Goal: Task Accomplishment & Management: Manage account settings

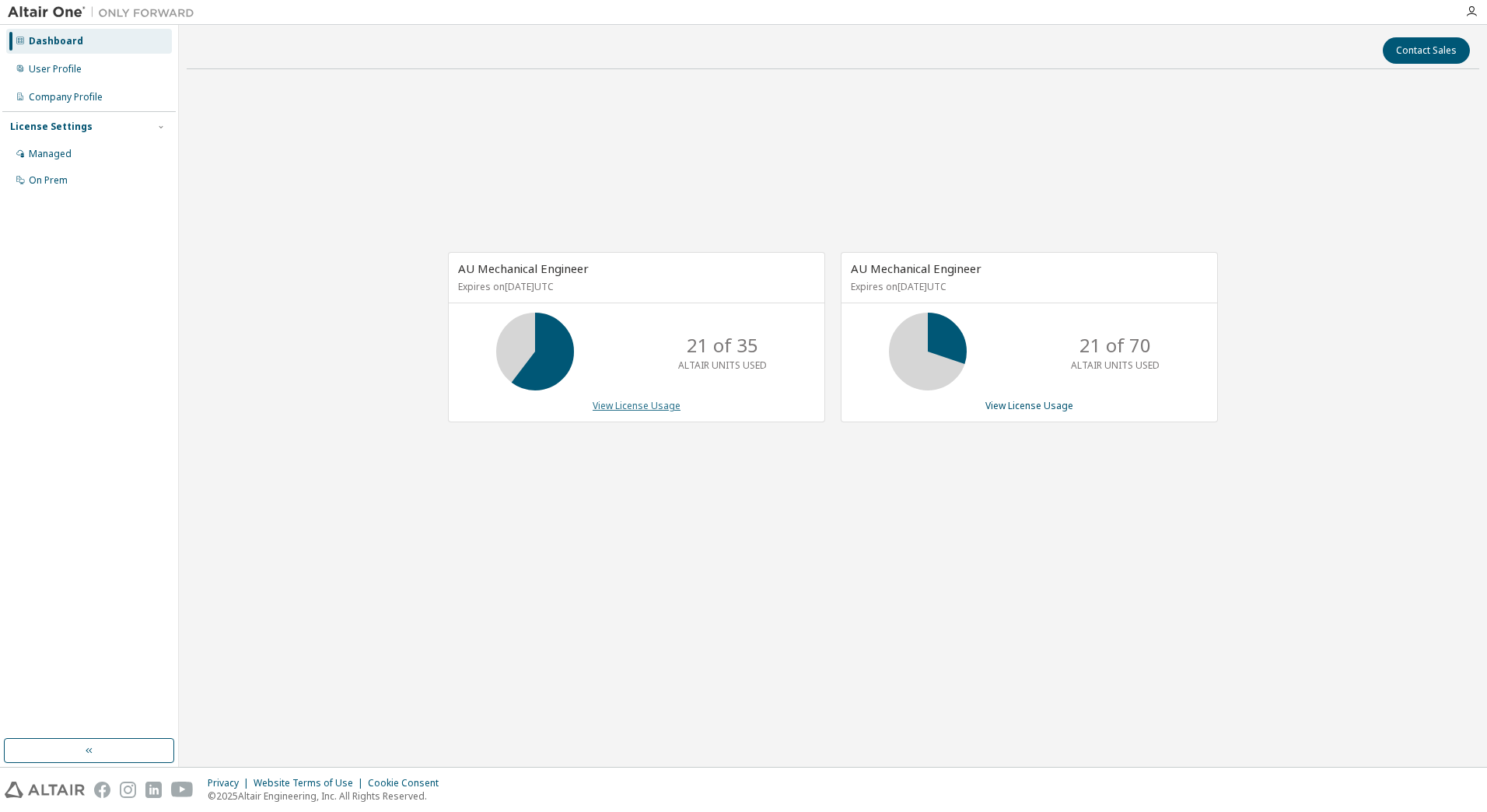
click at [634, 404] on link "View License Usage" at bounding box center [635, 405] width 87 height 13
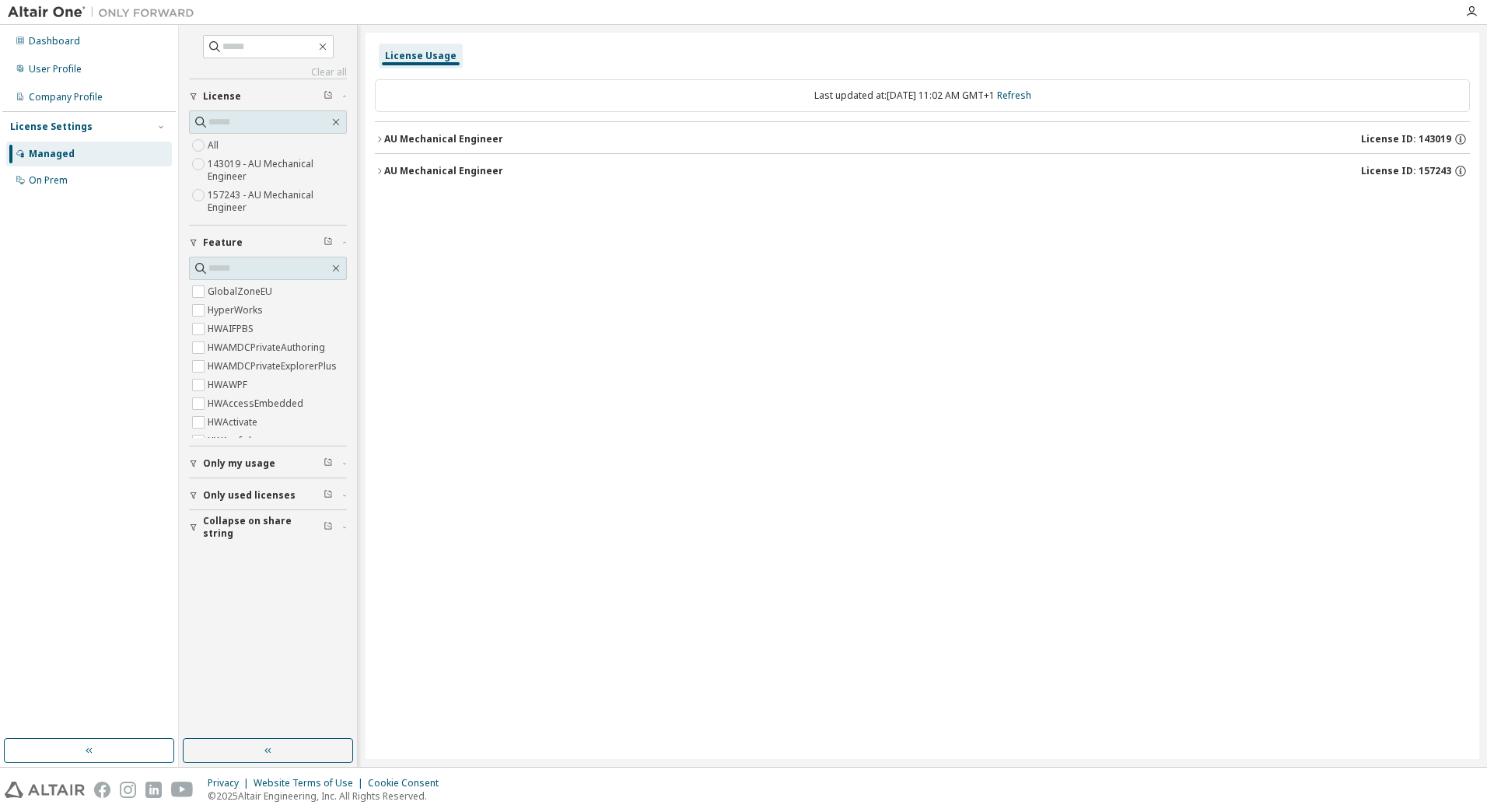
click at [206, 462] on span "Only my usage" at bounding box center [239, 462] width 72 height 12
click at [214, 488] on label "Yes" at bounding box center [217, 487] width 19 height 19
click at [399, 162] on button "AU Mechanical Engineer License ID: 157243" at bounding box center [922, 171] width 1095 height 34
click at [119, 44] on div "Dashboard" at bounding box center [89, 41] width 165 height 24
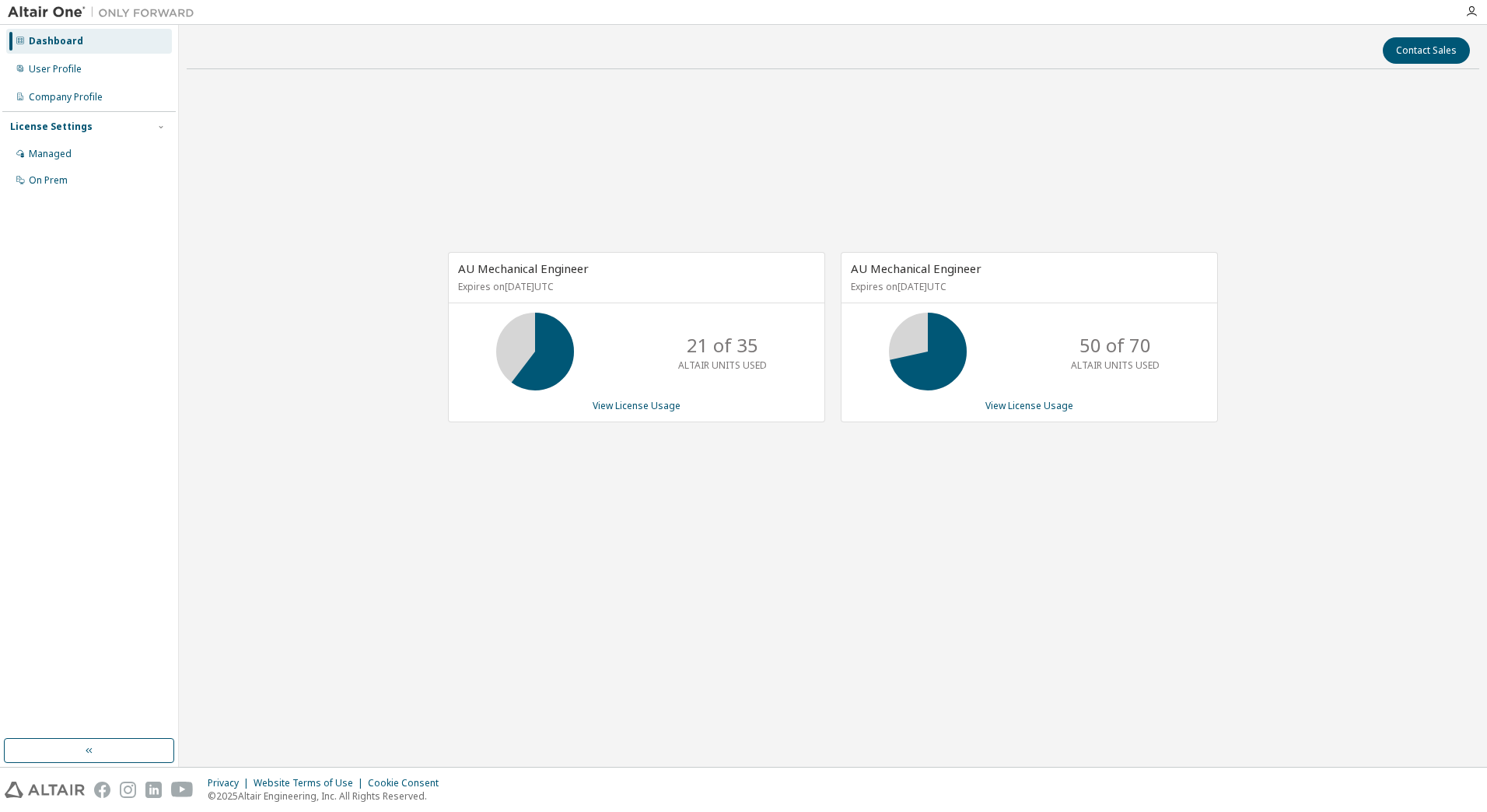
click at [129, 49] on div "Dashboard" at bounding box center [89, 41] width 165 height 24
click at [117, 68] on div "User Profile" at bounding box center [89, 69] width 165 height 24
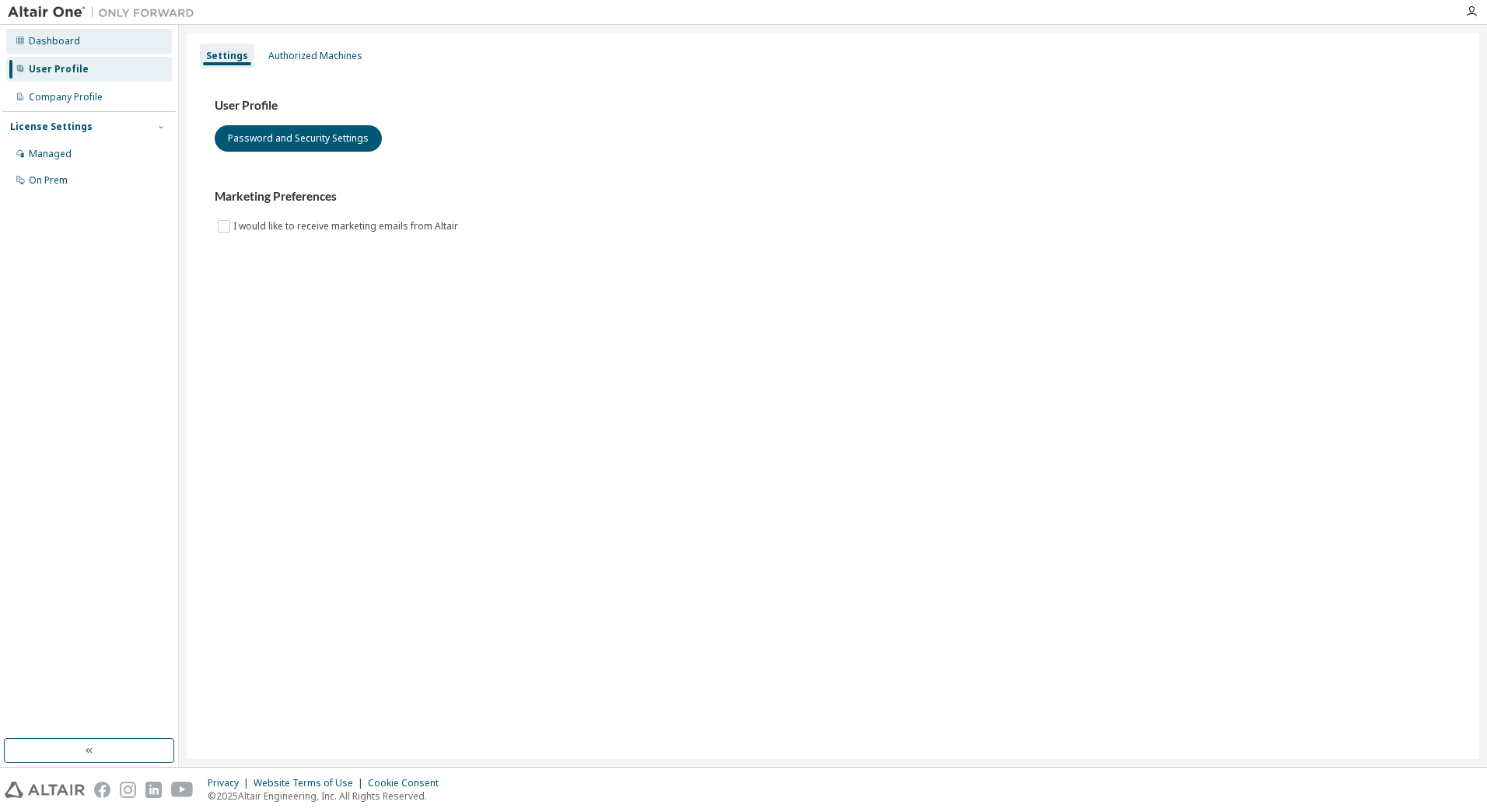
click at [61, 36] on div "Dashboard" at bounding box center [55, 40] width 52 height 12
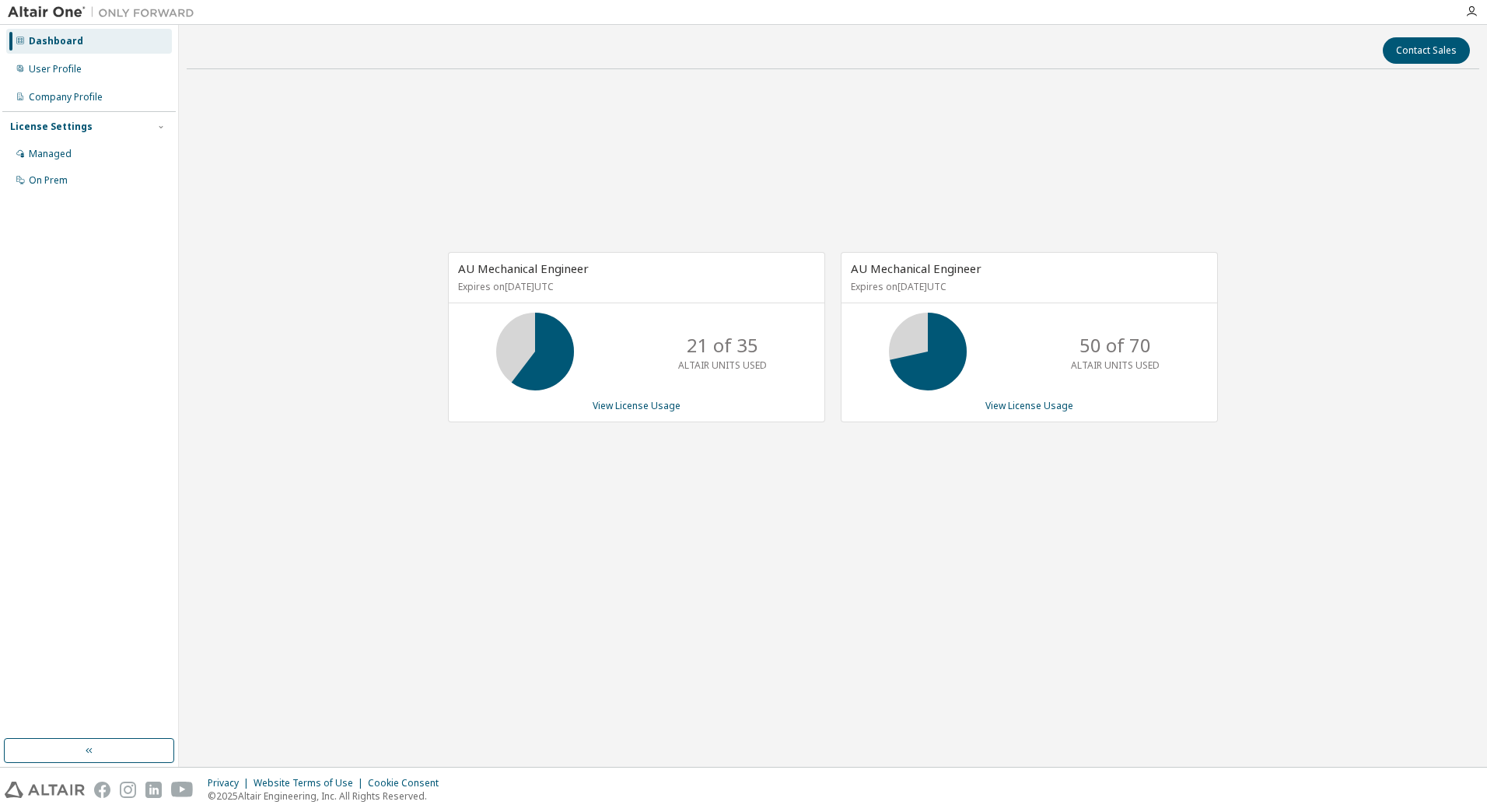
click at [617, 394] on div "AU Mechanical Engineer Expires on June 1, 2026 UTC 21 of 35 ALTAIR UNITS USED V…" at bounding box center [636, 336] width 377 height 170
click at [615, 398] on link "View License Usage" at bounding box center [635, 405] width 87 height 13
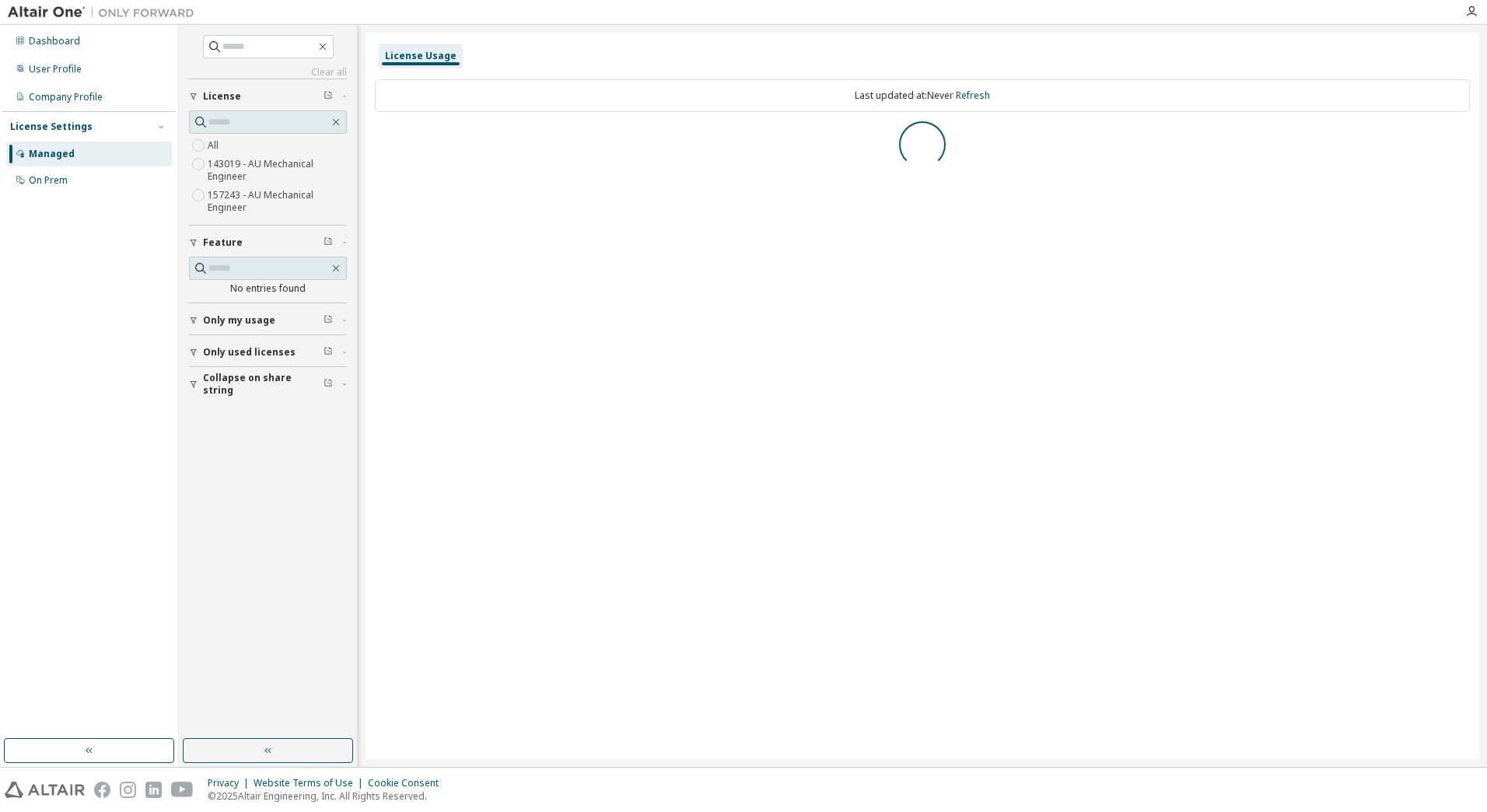
click at [258, 322] on span "Only my usage" at bounding box center [239, 320] width 72 height 12
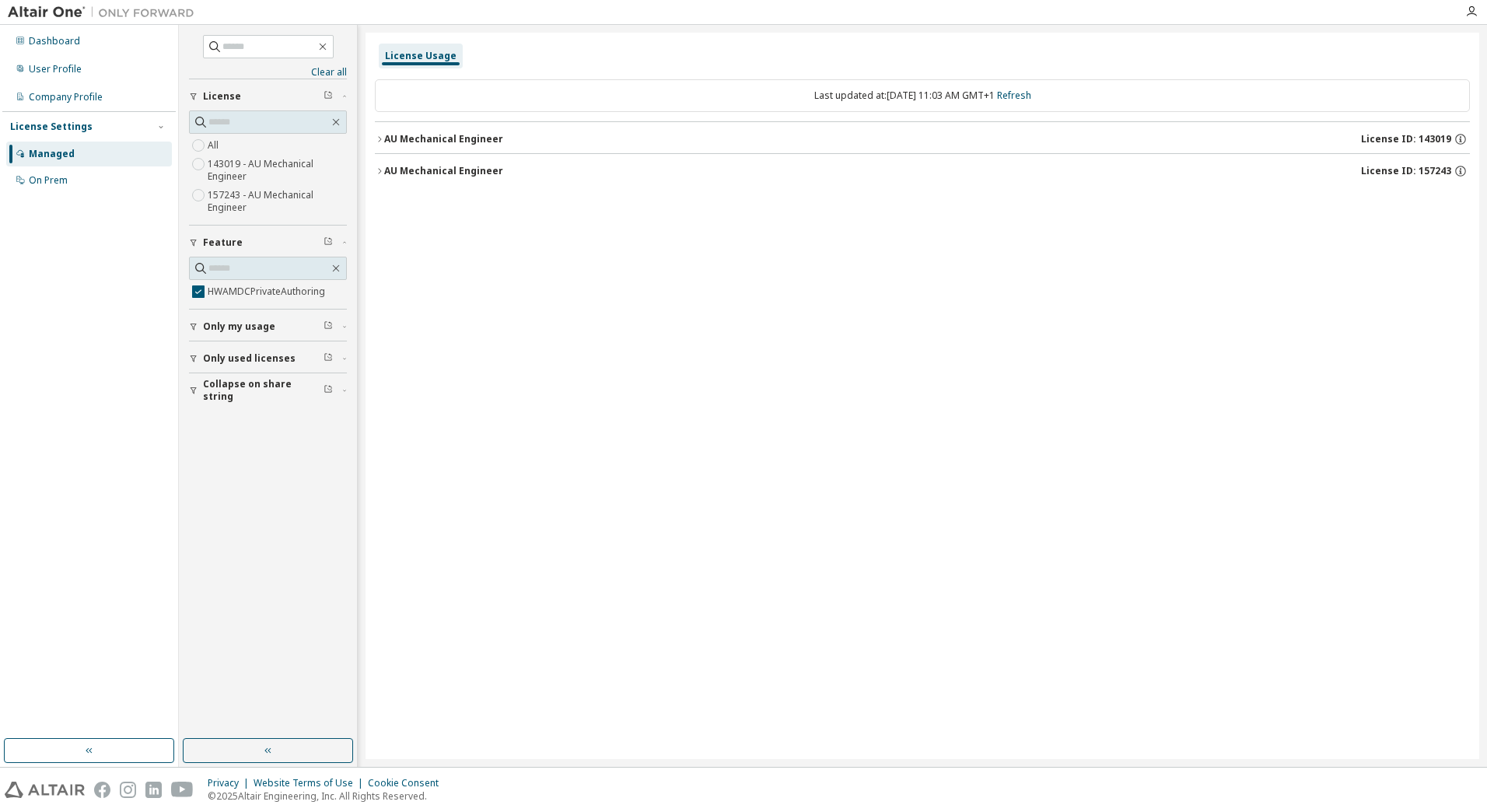
click at [200, 348] on button "Only used licenses" at bounding box center [268, 358] width 158 height 34
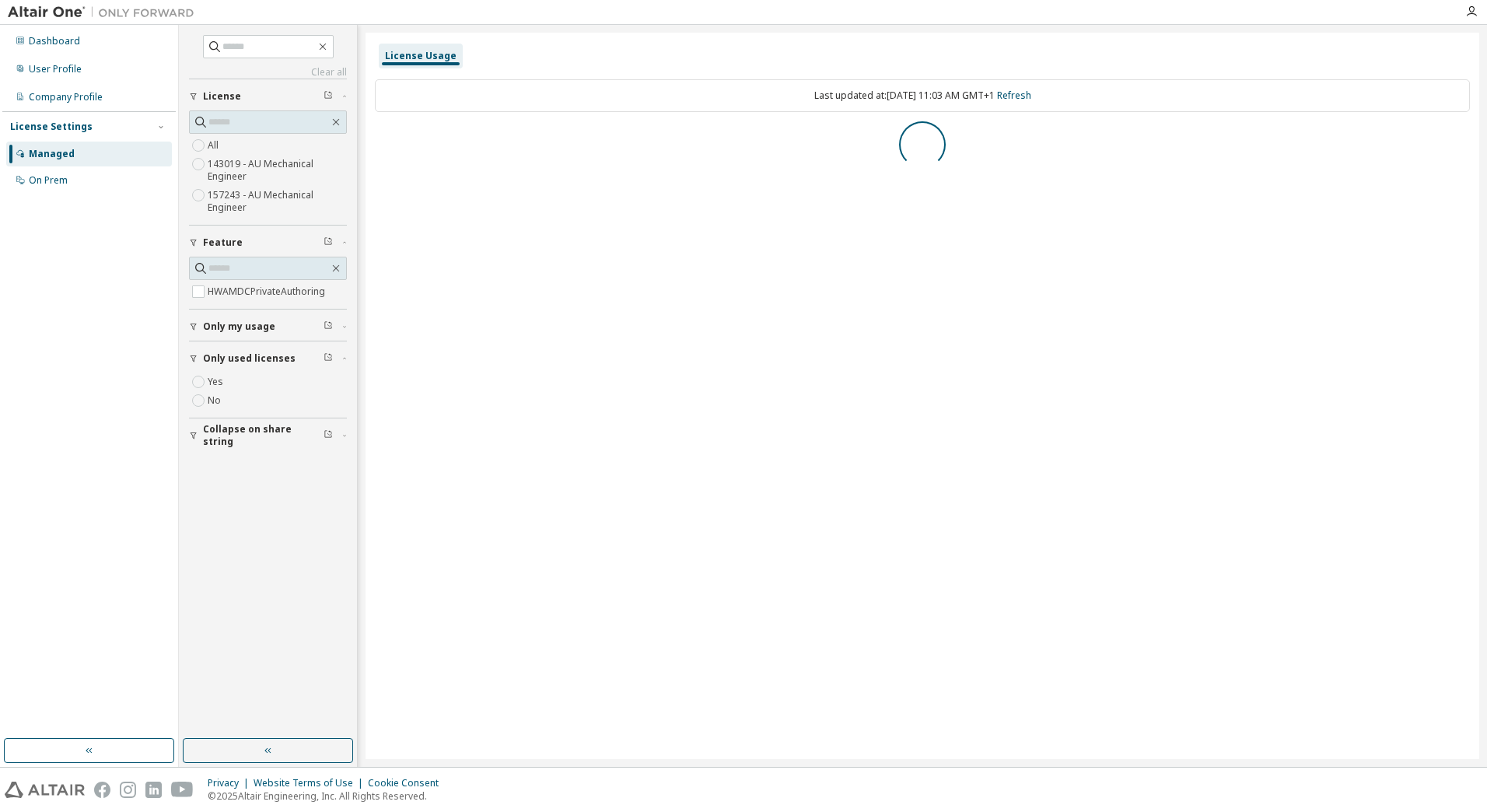
click at [211, 325] on span "Only my usage" at bounding box center [239, 326] width 72 height 12
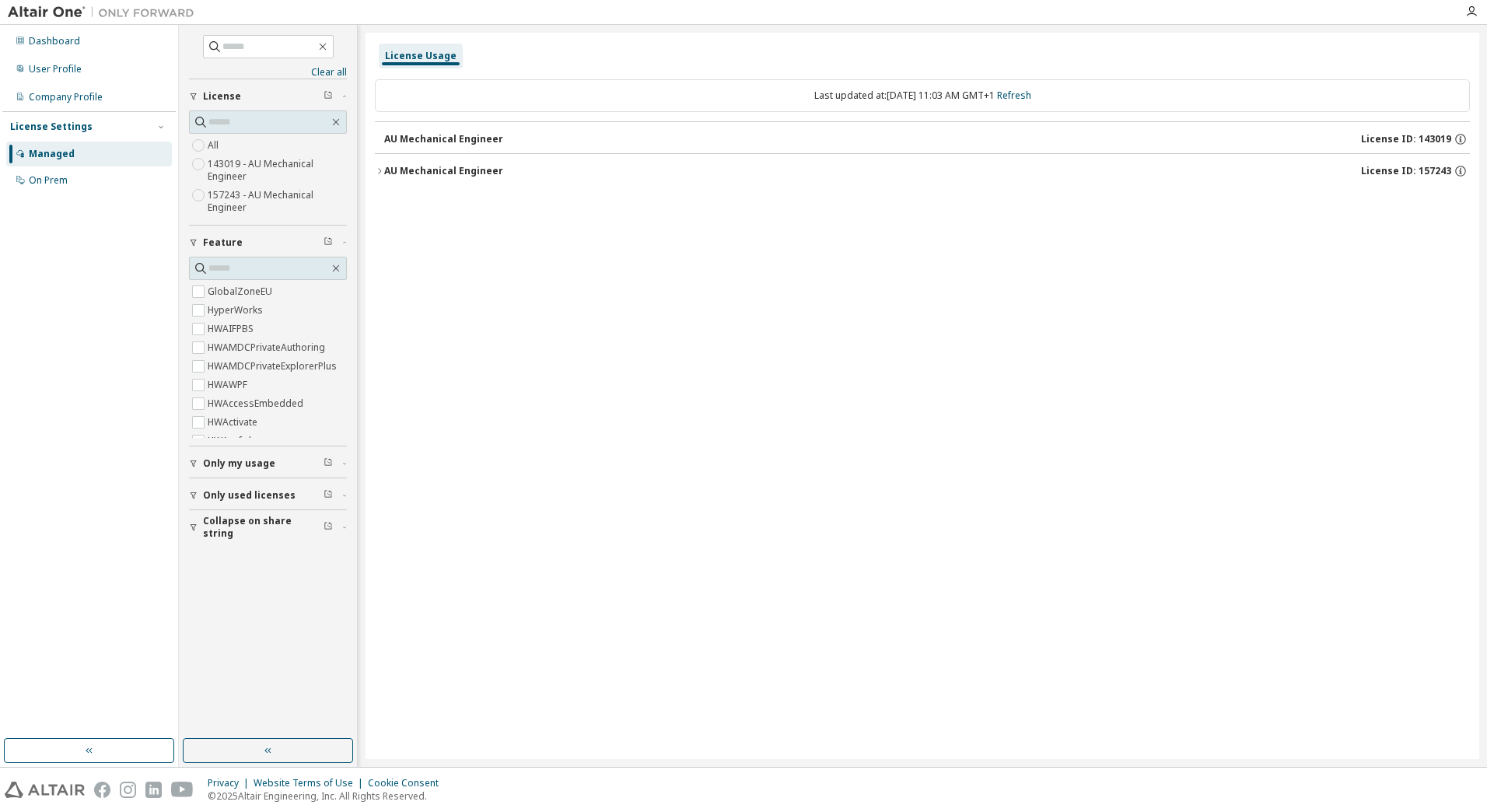
click at [246, 461] on span "Only my usage" at bounding box center [239, 462] width 72 height 12
click at [61, 45] on div "Dashboard" at bounding box center [55, 40] width 52 height 12
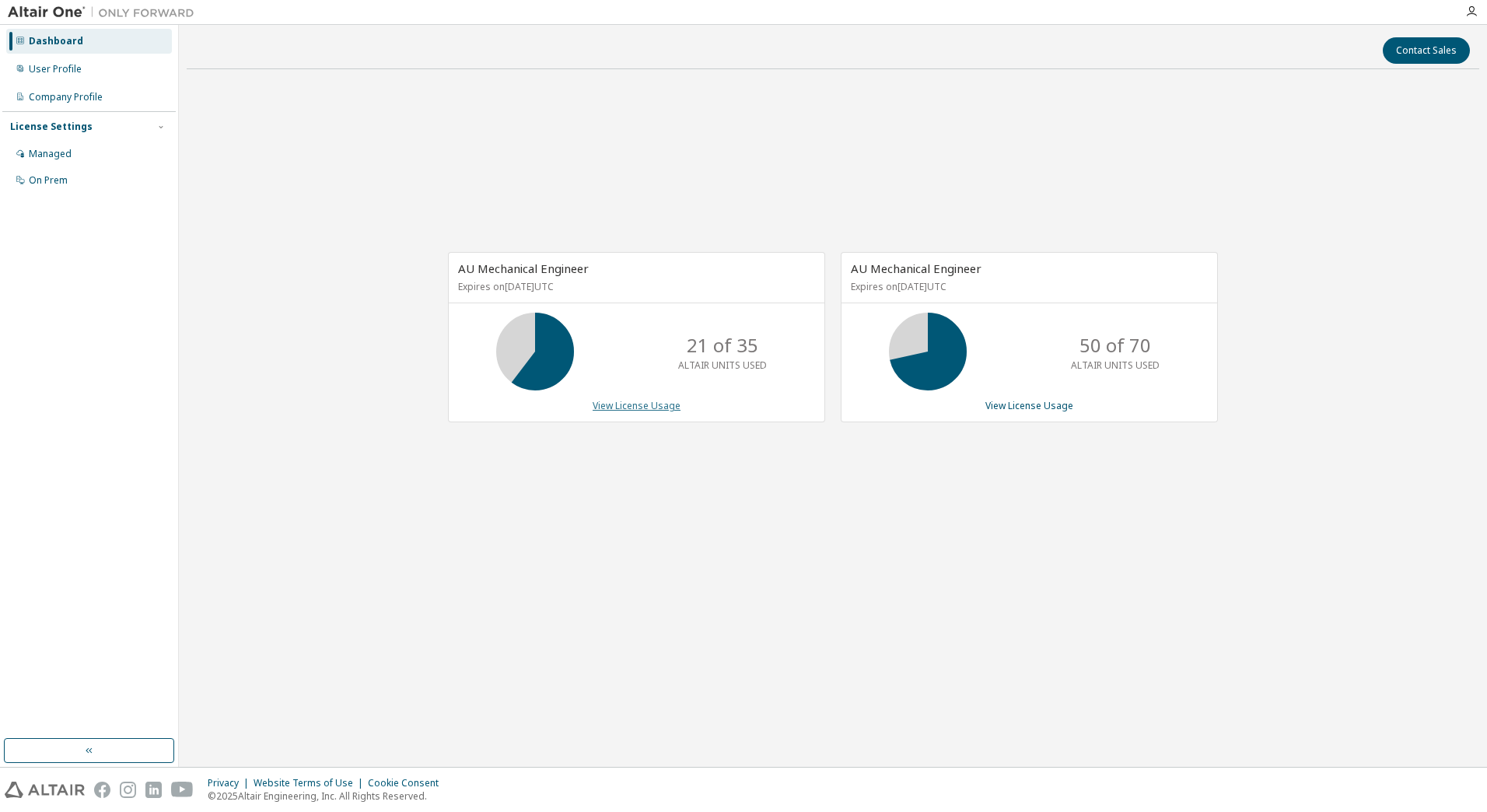
click at [673, 407] on link "View License Usage" at bounding box center [635, 405] width 87 height 13
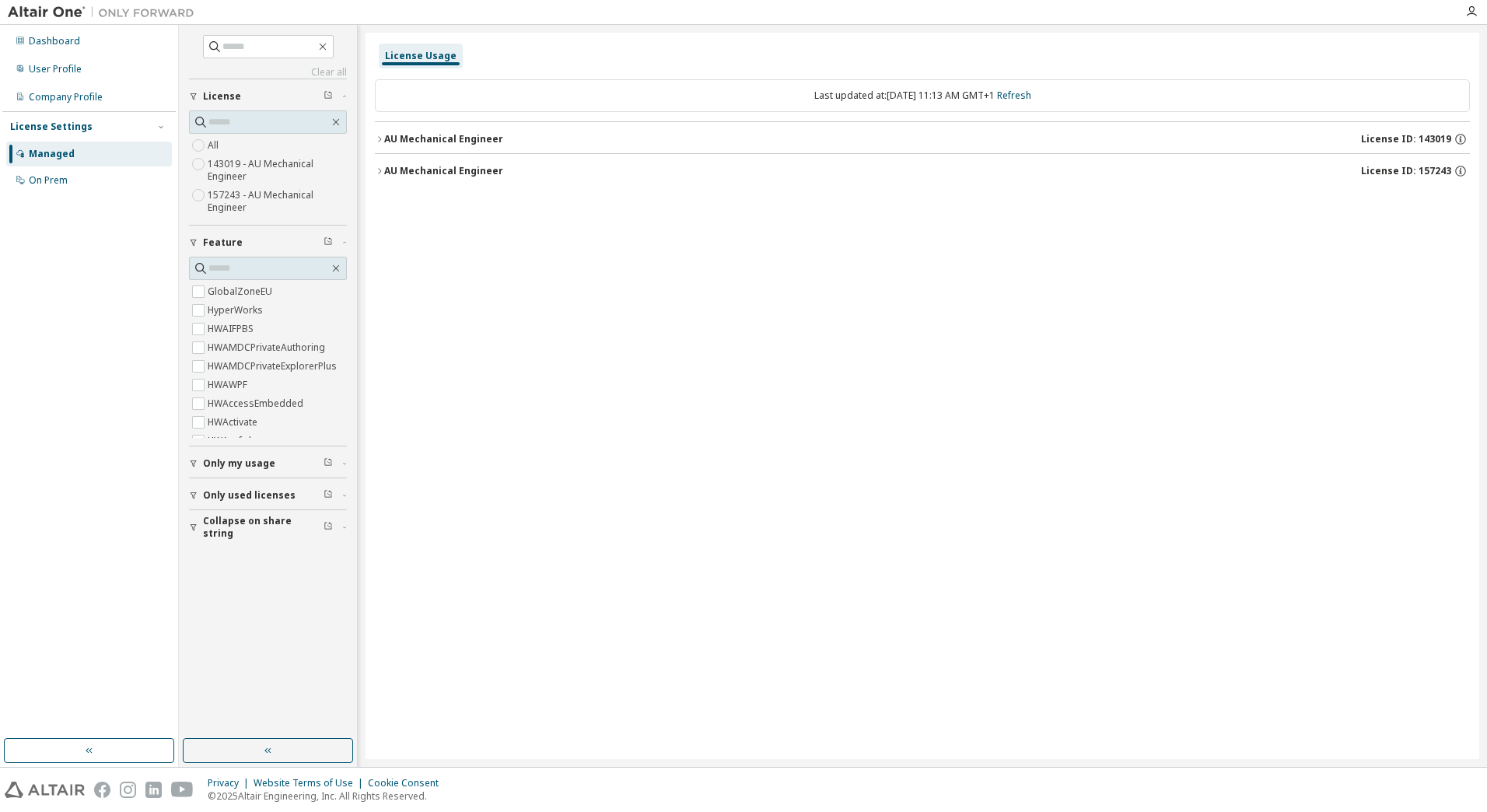
click at [236, 454] on button "Only my usage" at bounding box center [268, 463] width 158 height 34
click at [215, 489] on label "Yes" at bounding box center [217, 487] width 19 height 19
click at [45, 39] on div "Dashboard" at bounding box center [55, 40] width 52 height 12
